Goal: Complete application form

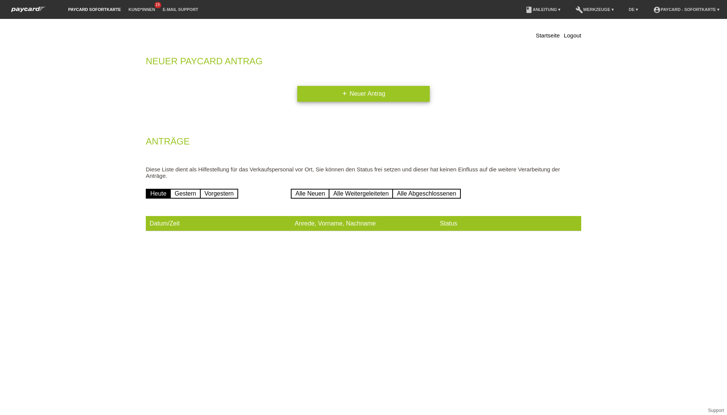
click at [336, 98] on link "add Neuer Antrag" at bounding box center [363, 94] width 132 height 16
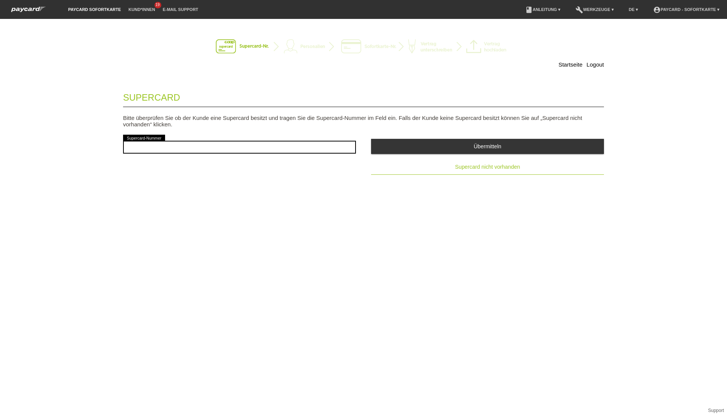
click at [498, 173] on button "Supercard nicht vorhanden" at bounding box center [487, 167] width 233 height 15
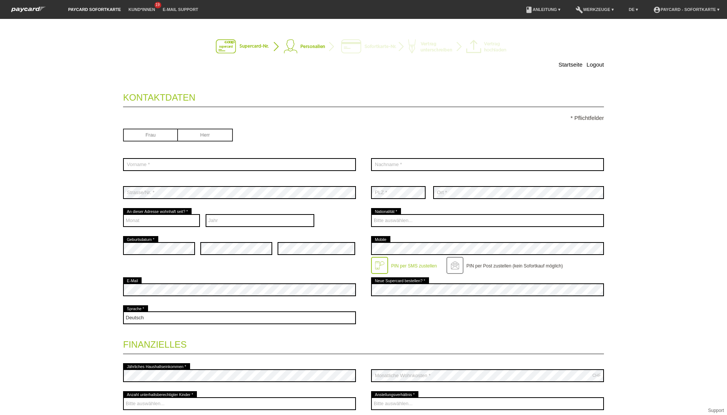
click at [159, 138] on input "radio" at bounding box center [150, 134] width 55 height 11
radio input "true"
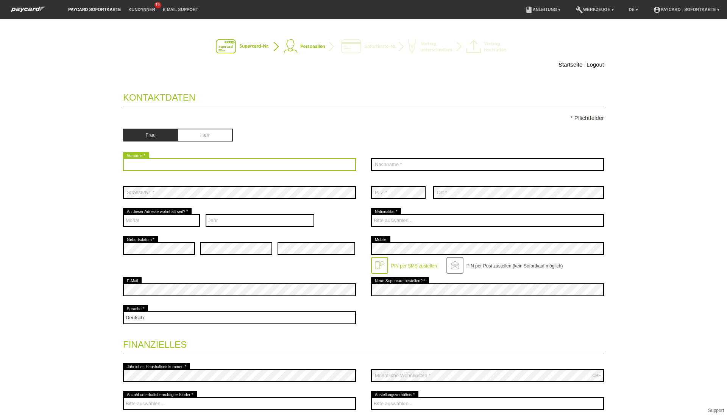
click at [157, 165] on input "text" at bounding box center [239, 164] width 233 height 13
type input "Emela"
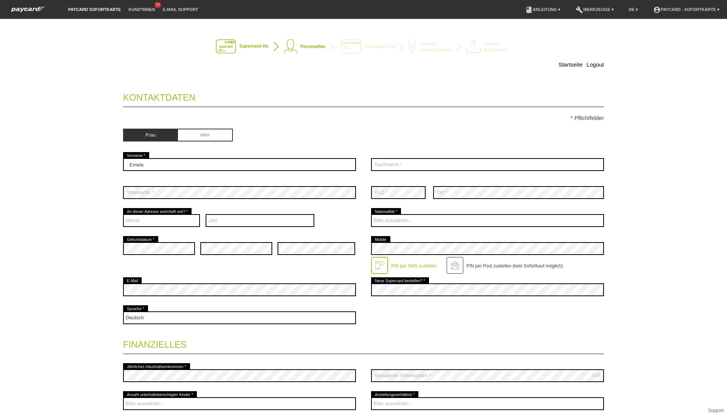
click at [401, 172] on div "error Nachname *" at bounding box center [487, 165] width 233 height 28
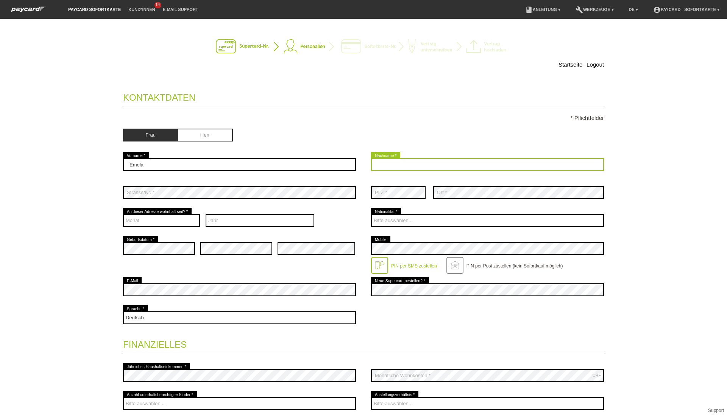
click at [397, 169] on input "text" at bounding box center [487, 164] width 233 height 13
type input "Ferovic"
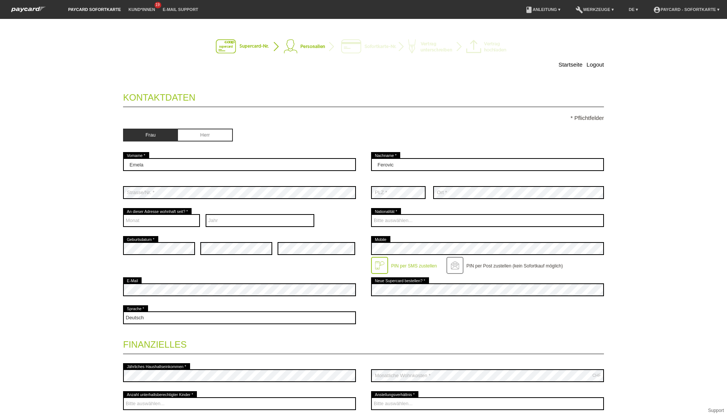
click at [193, 254] on div "error Geburtsdatum * error error" at bounding box center [239, 249] width 233 height 28
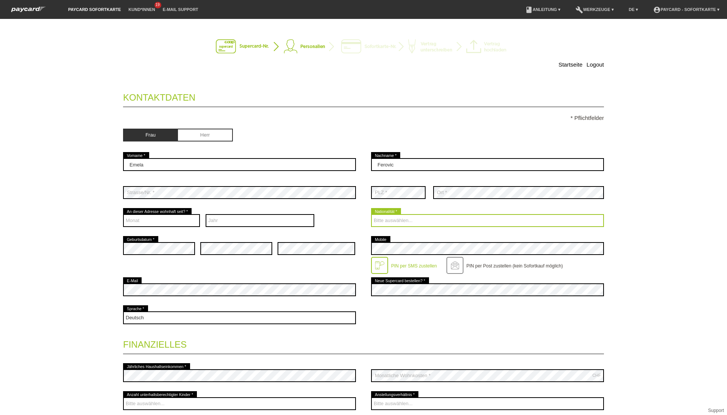
click at [385, 222] on select "Bitte auswählen... Schweiz Deutschland Liechtenstein Österreich ------------ Af…" at bounding box center [487, 220] width 233 height 13
click at [380, 218] on select "Bitte auswählen... Schweiz Deutschland Liechtenstein Österreich ------------ Af…" at bounding box center [487, 220] width 233 height 13
click at [388, 223] on select "Bitte auswählen... Schweiz Deutschland Liechtenstein Österreich ------------ Af…" at bounding box center [487, 220] width 233 height 13
select select "CH"
click at [371, 214] on select "Bitte auswählen... Schweiz Deutschland Liechtenstein Österreich ------------ Af…" at bounding box center [487, 220] width 233 height 13
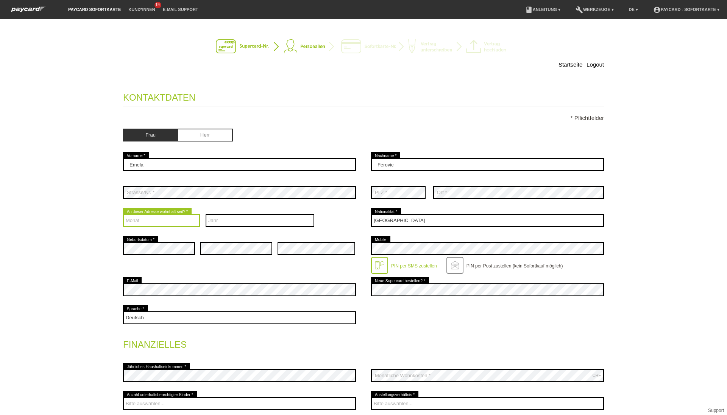
click at [152, 227] on select "Monat 01 02 03 04 05 06 07 08 09 10 11 12" at bounding box center [161, 220] width 77 height 13
click at [157, 221] on select "Monat 01 02 03 04 05 06 07 08 09 10 11 12" at bounding box center [161, 220] width 77 height 13
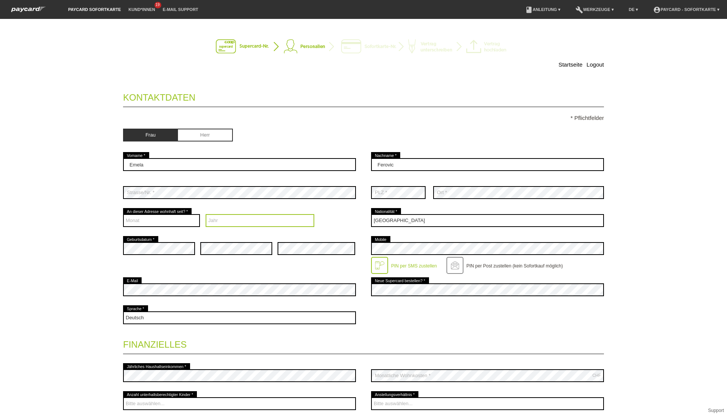
click at [241, 221] on select "Jahr 2025 2024 2023 2022 2021 2020 2019 2018 2017 2016" at bounding box center [259, 220] width 109 height 13
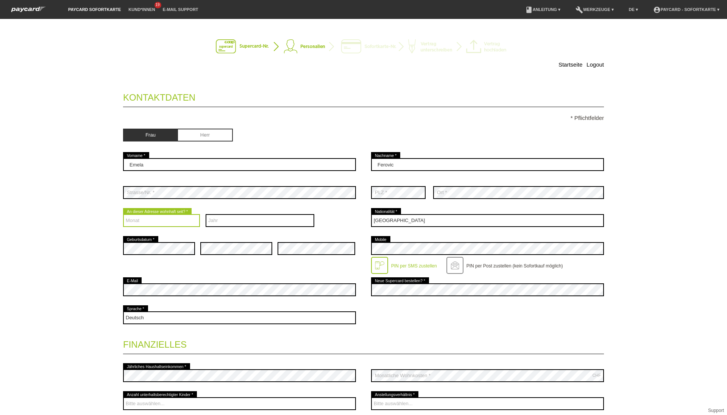
click at [129, 224] on select "Monat 01 02 03 04 05 06 07 08 09 10 11 12" at bounding box center [161, 220] width 77 height 13
select select "04"
click at [123, 214] on select "Monat 01 02 03 04 05 06 07 08 09 10 11 12" at bounding box center [161, 220] width 77 height 13
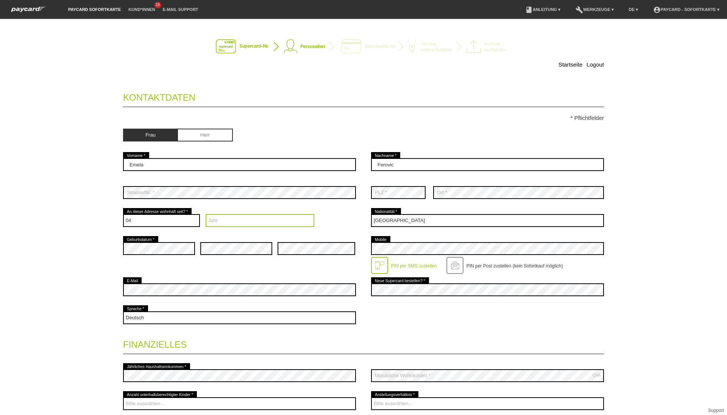
click at [225, 221] on select "Jahr 2025 2024 2023 2022 2021 2020 2019 2018 2017 2016" at bounding box center [259, 220] width 109 height 13
select select "2013"
click at [205, 214] on select "Jahr 2025 2024 2023 2022 2021 2020 2019 2018 2017 2016" at bounding box center [259, 220] width 109 height 13
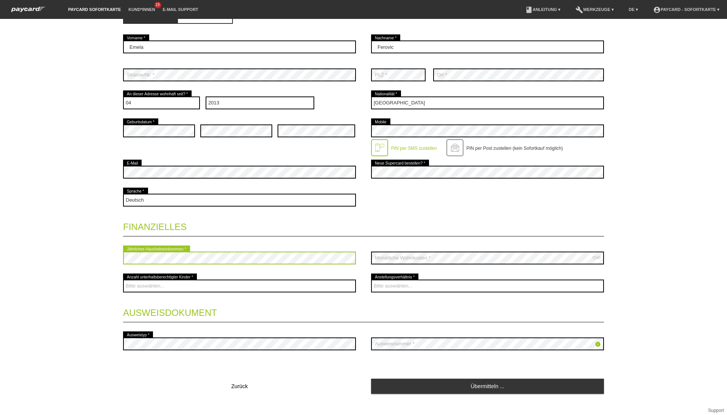
scroll to position [118, 0]
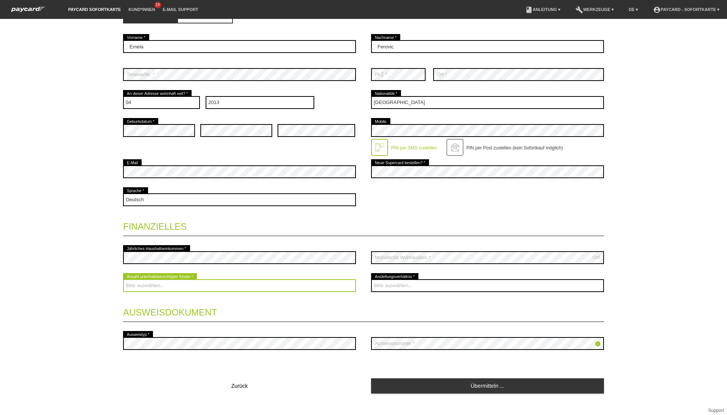
click at [151, 288] on select "Bitte auswählen... 0 1 2 3 4 5 6 7 8 9" at bounding box center [239, 285] width 233 height 13
select select "0"
click at [123, 279] on select "Bitte auswählen... 0 1 2 3 4 5 6 7 8 9" at bounding box center [239, 285] width 233 height 13
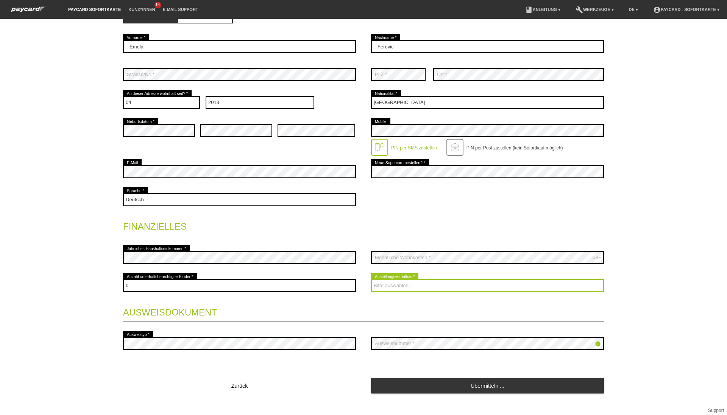
click at [391, 285] on select "Bitte auswählen... Unbefristet Befristet Lehrling/Student Pensioniert Nicht arb…" at bounding box center [487, 285] width 233 height 13
select select "STUDENT"
click at [371, 279] on select "Bitte auswählen... Unbefristet Befristet Lehrling/Student Pensioniert Nicht arb…" at bounding box center [487, 285] width 233 height 13
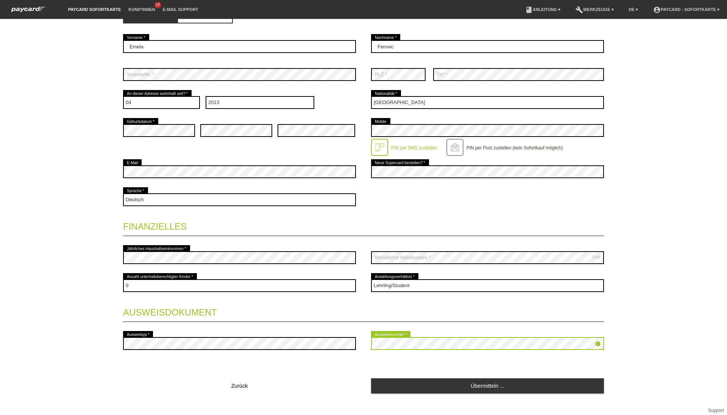
scroll to position [128, 0]
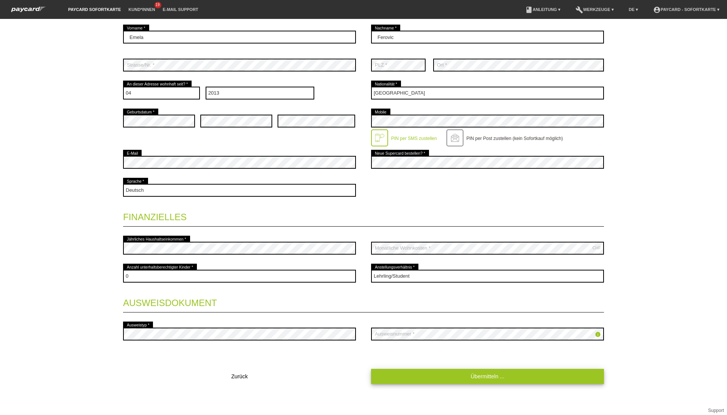
click at [416, 377] on link "Übermitteln ..." at bounding box center [487, 376] width 233 height 15
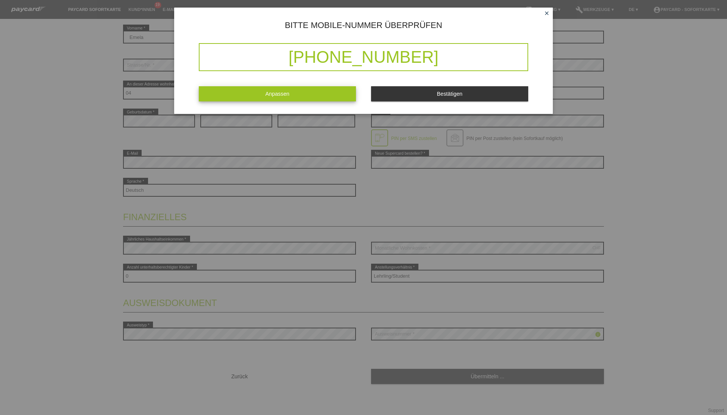
click at [300, 99] on link "Anpassen" at bounding box center [277, 93] width 157 height 15
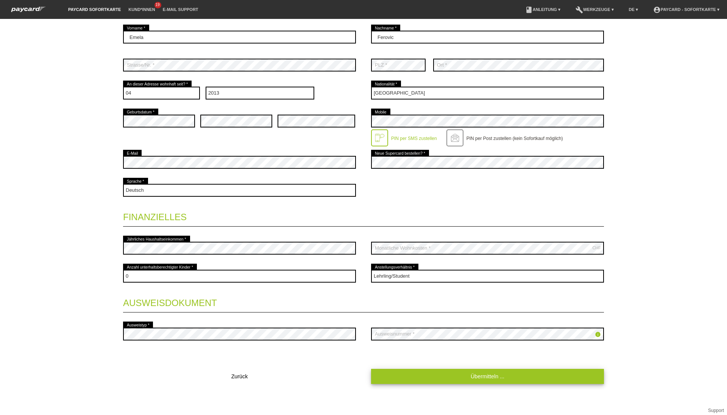
click at [453, 375] on link "Übermitteln ..." at bounding box center [487, 376] width 233 height 15
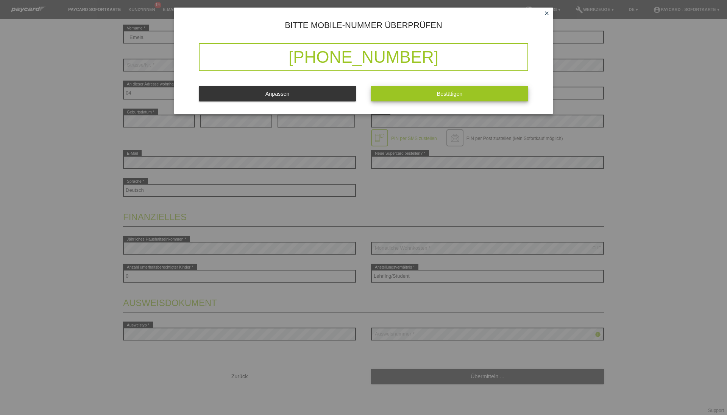
click at [423, 100] on button "Bestätigen" at bounding box center [449, 93] width 157 height 15
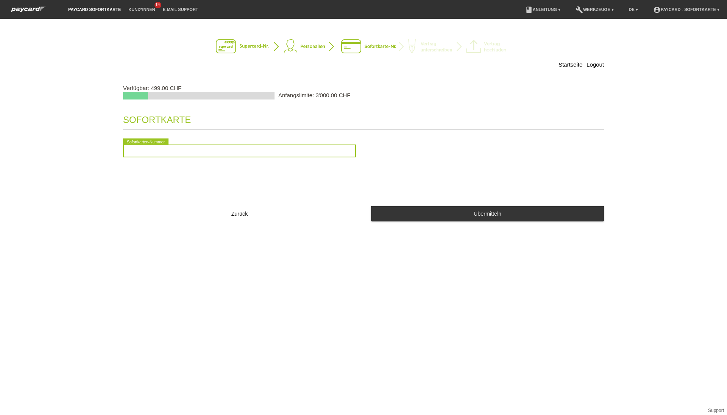
click at [243, 148] on input "text" at bounding box center [239, 151] width 233 height 13
type input "2090860062117"
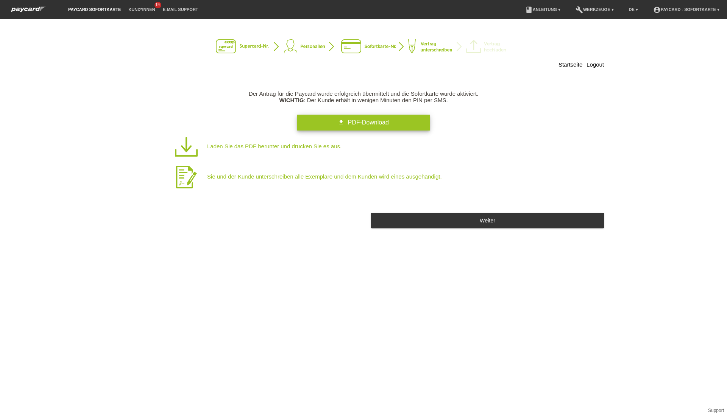
click at [379, 120] on span "PDF-Download" at bounding box center [367, 122] width 41 height 6
click at [426, 228] on div "Weiter" at bounding box center [363, 221] width 481 height 28
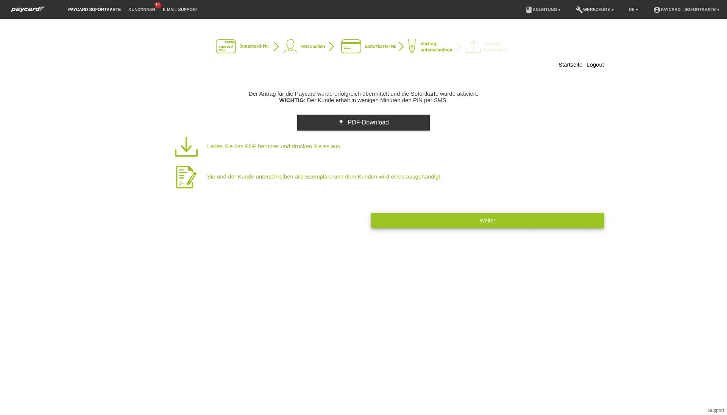
click at [421, 218] on button "Weiter" at bounding box center [487, 220] width 233 height 15
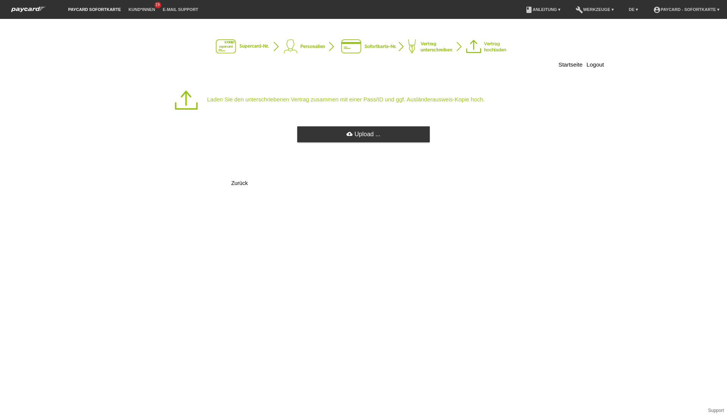
click at [356, 143] on div "cloud_upload Upload ..." at bounding box center [363, 134] width 481 height 17
click at [356, 136] on link "cloud_upload Upload ..." at bounding box center [363, 134] width 132 height 16
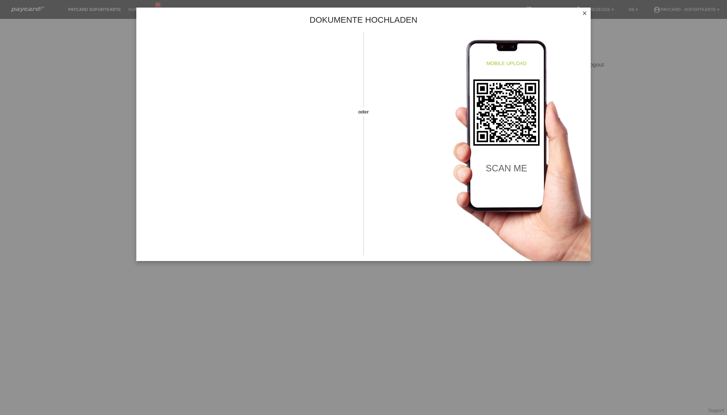
click at [585, 13] on icon "close" at bounding box center [584, 13] width 6 height 6
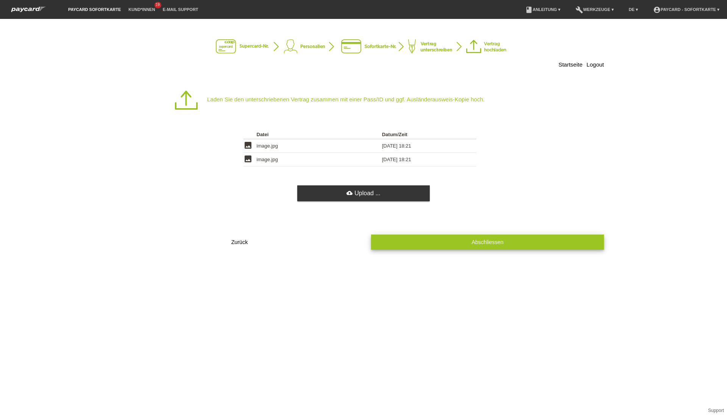
click at [435, 245] on button "Abschliessen" at bounding box center [487, 242] width 233 height 15
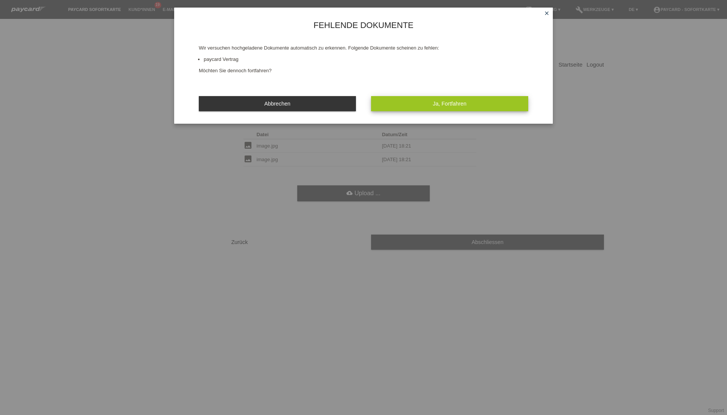
click at [400, 103] on button "Ja, Fortfahren" at bounding box center [449, 103] width 157 height 15
